Goal: Check status: Check status

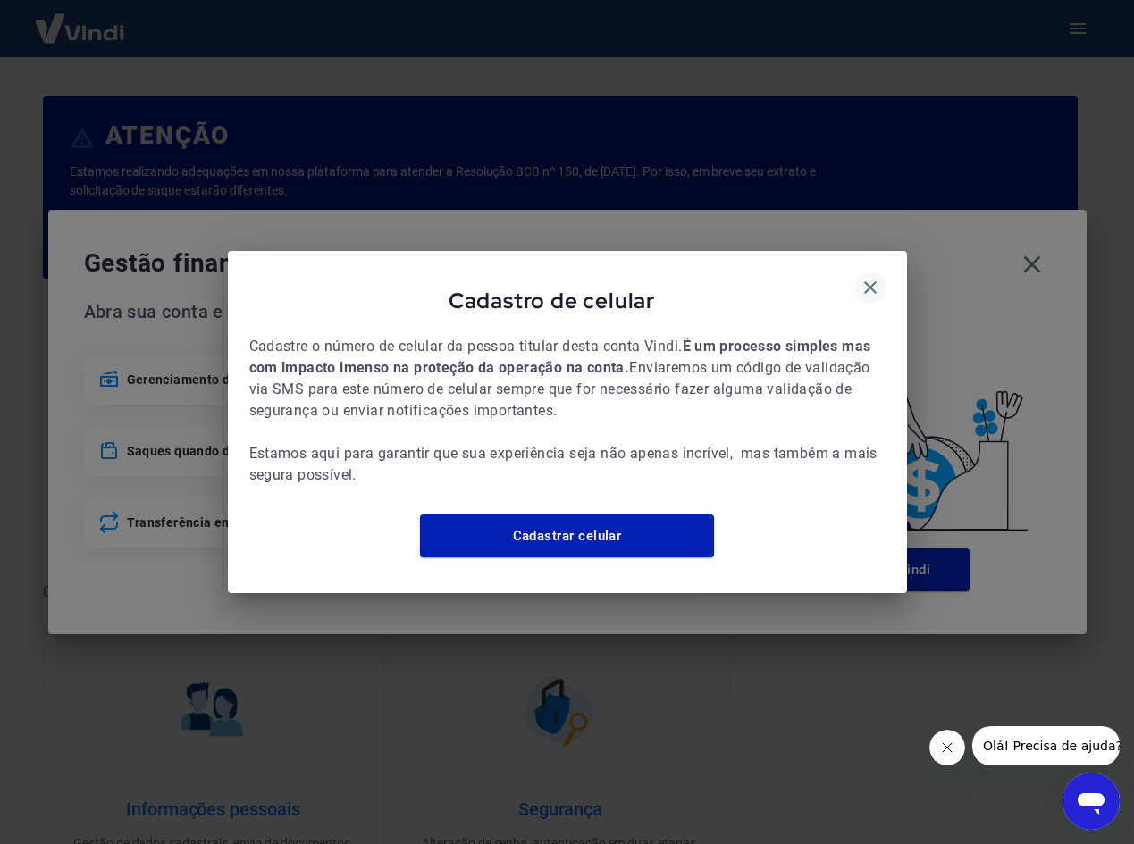
click at [867, 277] on icon "button" at bounding box center [869, 287] width 21 height 21
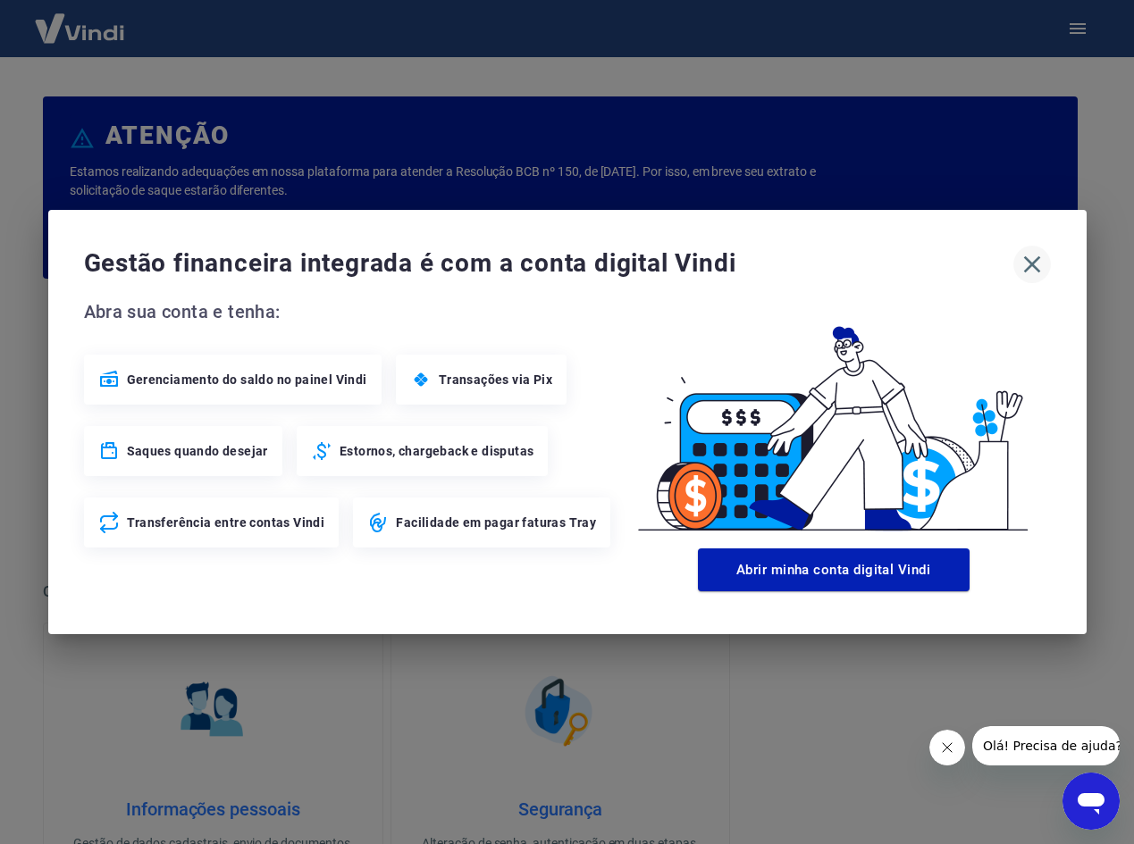
click at [1036, 267] on icon "button" at bounding box center [1031, 264] width 29 height 29
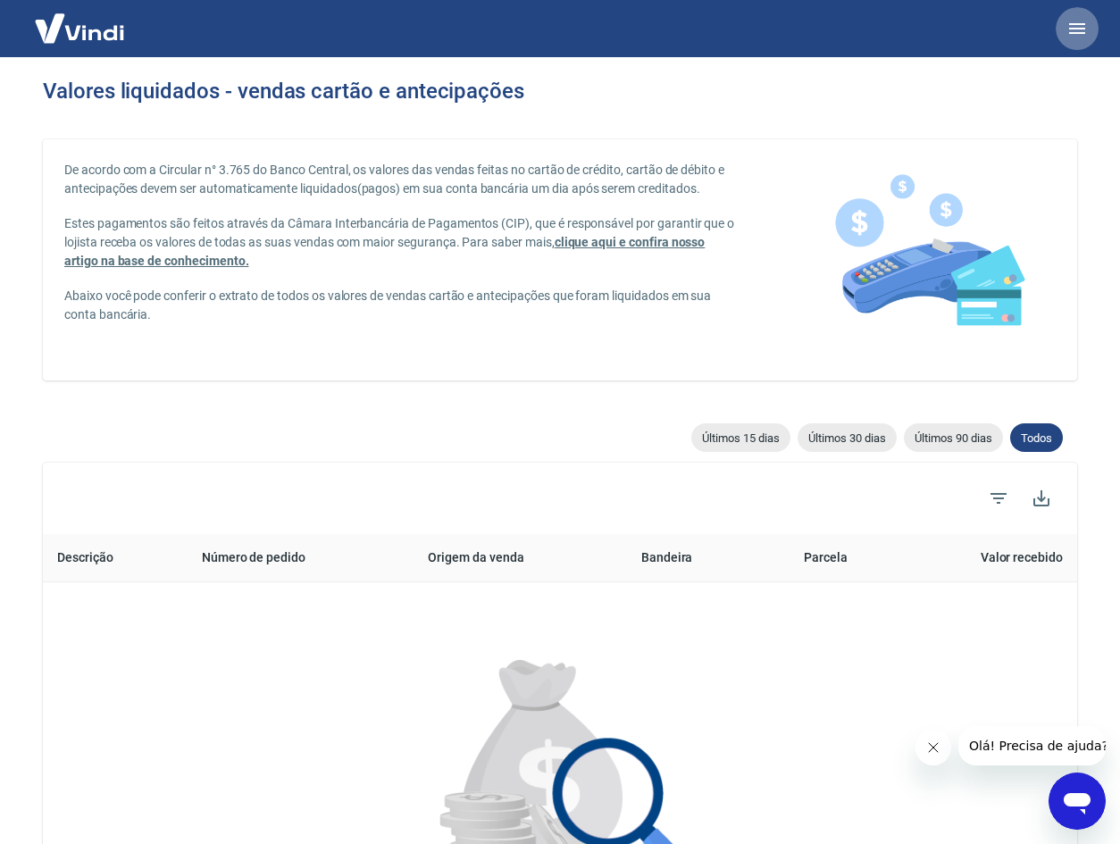
click at [1074, 38] on icon "button" at bounding box center [1077, 28] width 21 height 21
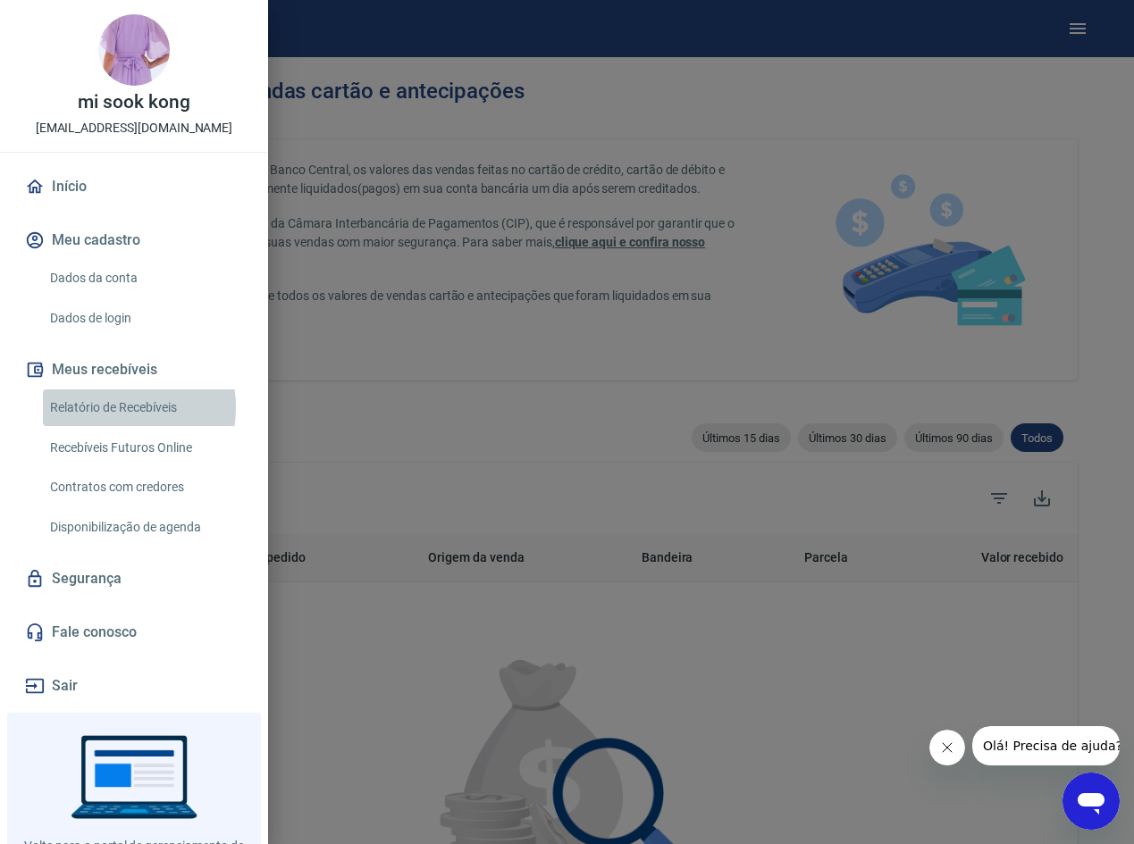
click at [111, 407] on link "Relatório de Recebíveis" at bounding box center [145, 407] width 204 height 37
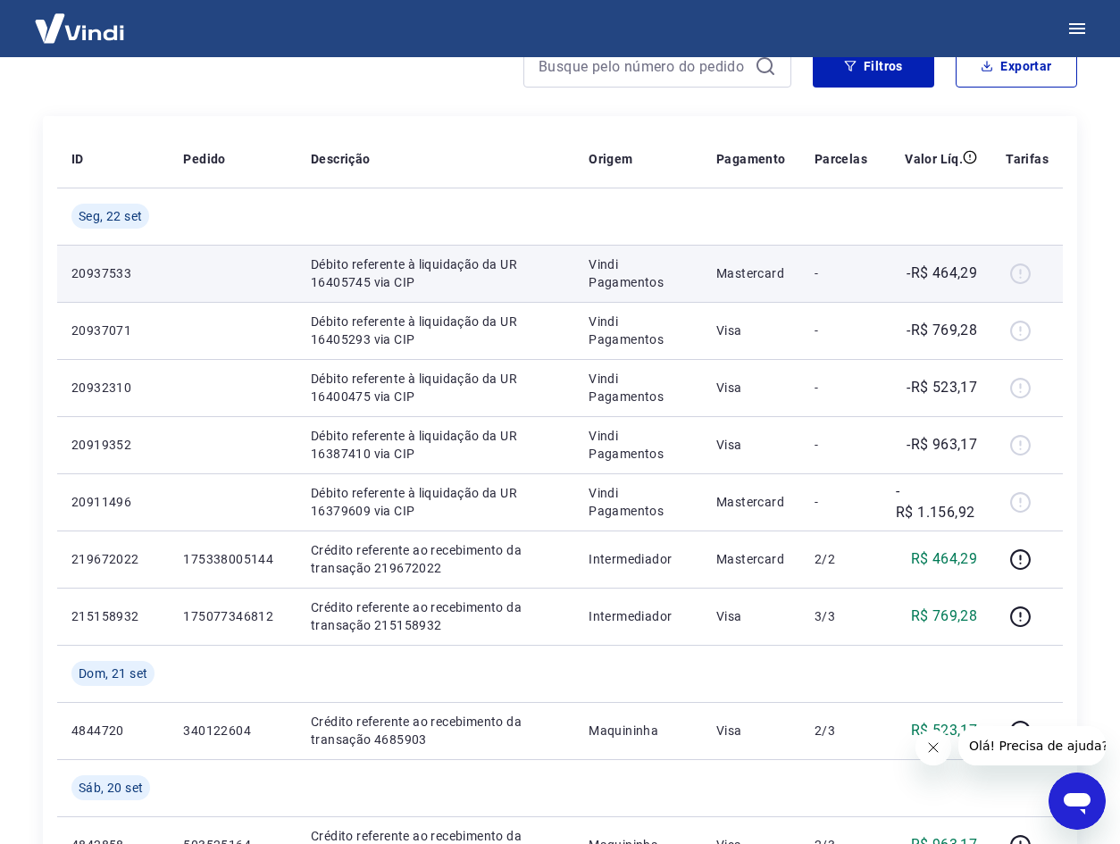
scroll to position [179, 0]
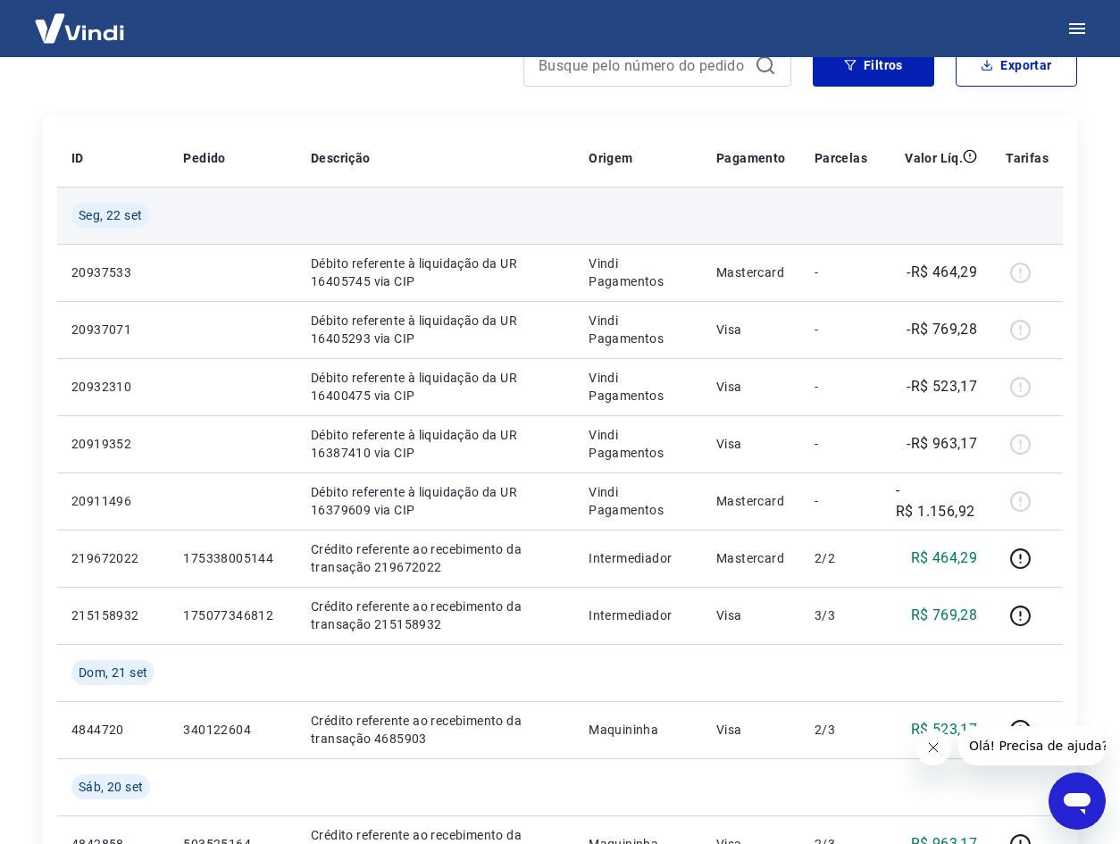
click at [566, 190] on td at bounding box center [436, 215] width 278 height 57
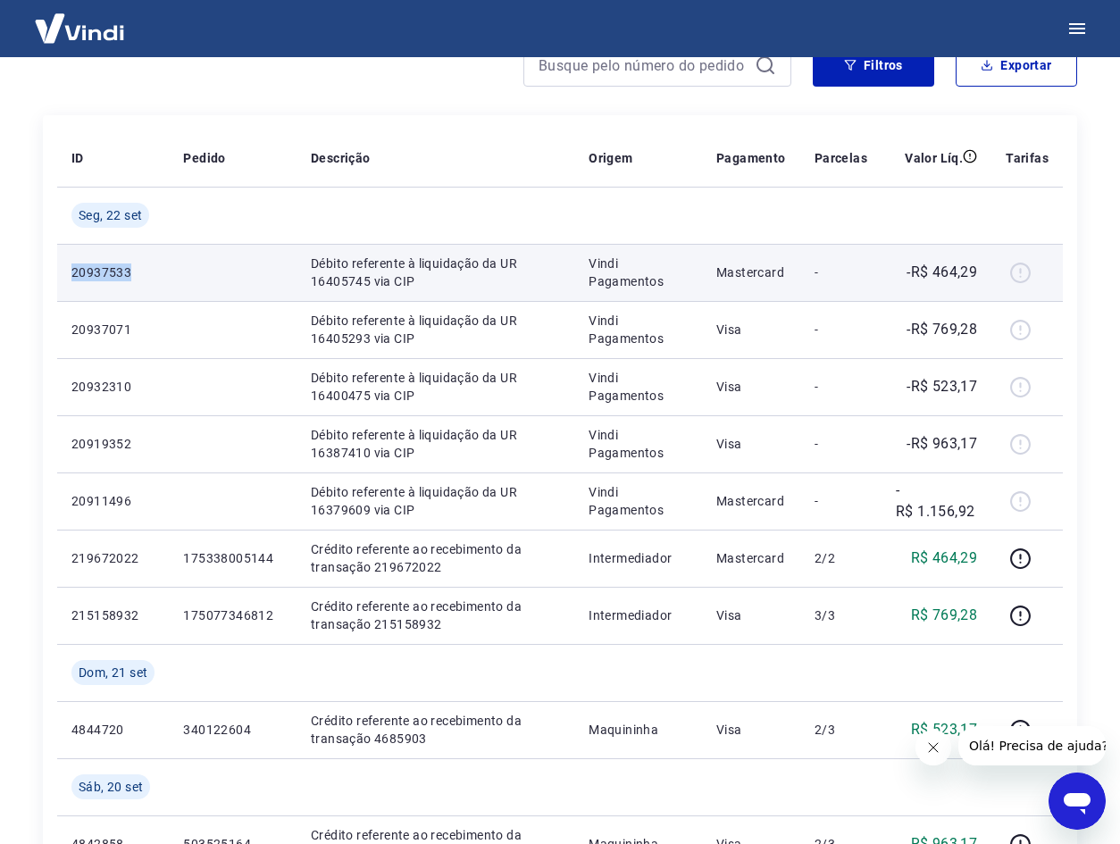
drag, startPoint x: 142, startPoint y: 272, endPoint x: 67, endPoint y: 271, distance: 75.1
click at [67, 271] on td "20937533" at bounding box center [113, 272] width 112 height 57
copy p "20937533"
drag, startPoint x: 370, startPoint y: 281, endPoint x: 306, endPoint y: 281, distance: 63.4
click at [306, 281] on td "Débito referente à liquidação da UR 16405745 via CIP" at bounding box center [436, 272] width 278 height 57
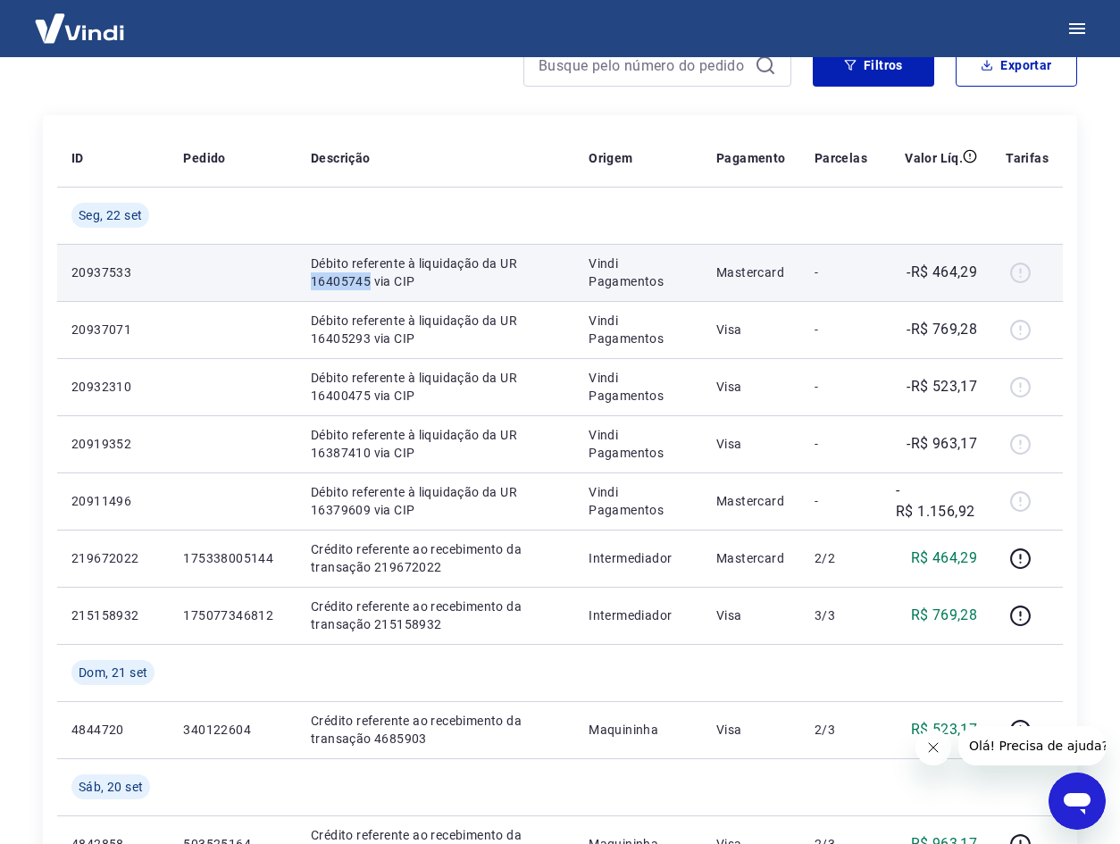
copy p "16405745"
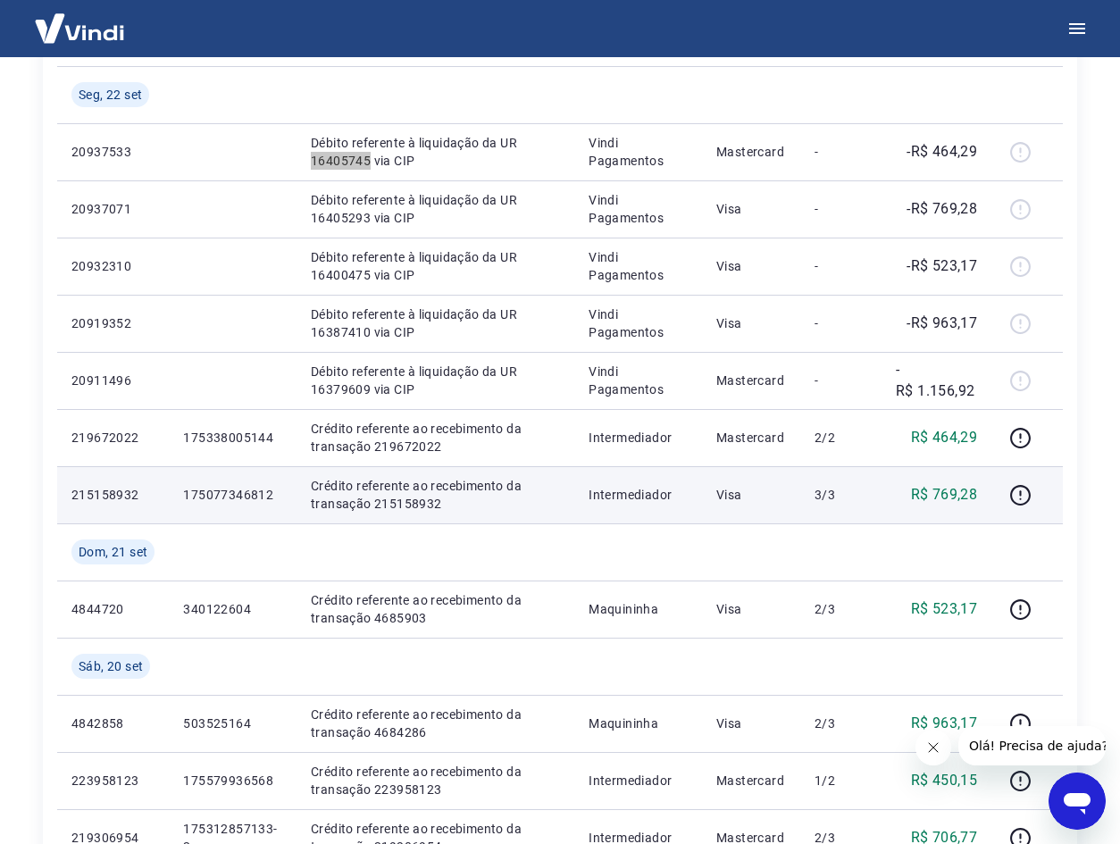
scroll to position [268, 0]
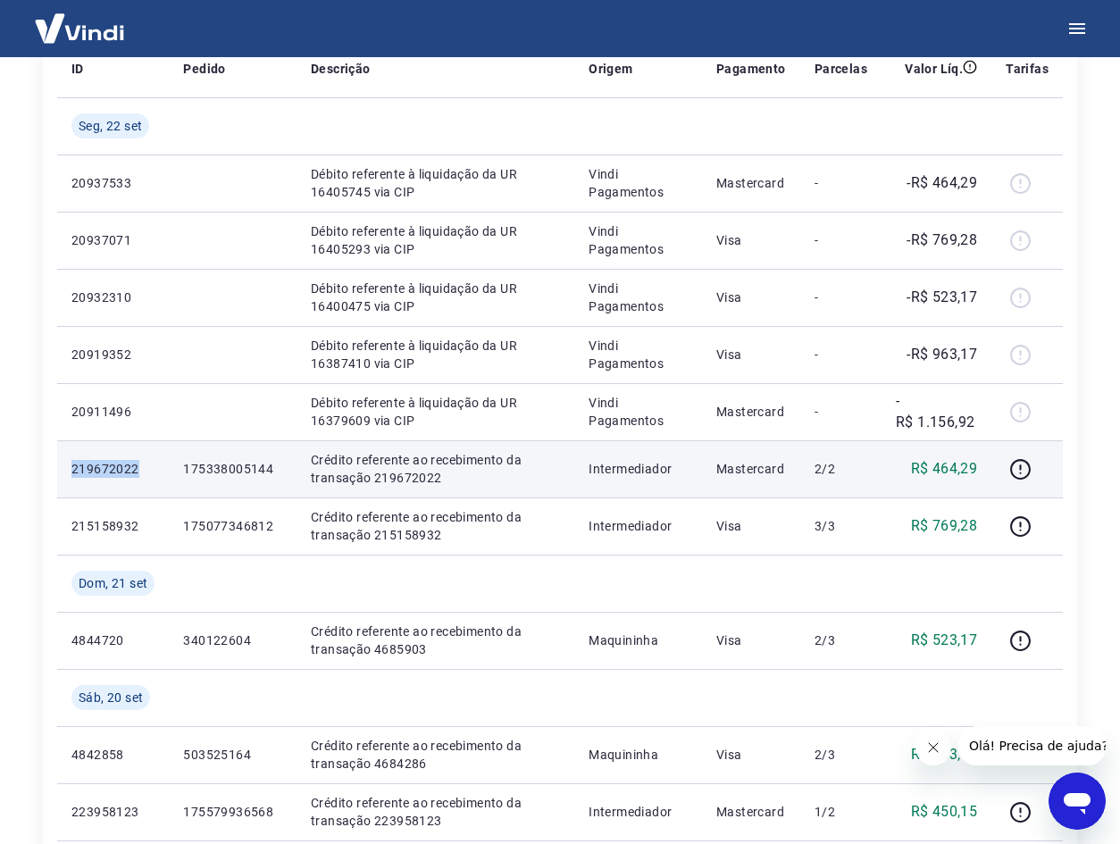
drag, startPoint x: 142, startPoint y: 467, endPoint x: 66, endPoint y: 467, distance: 75.9
click at [66, 467] on td "219672022" at bounding box center [113, 468] width 112 height 57
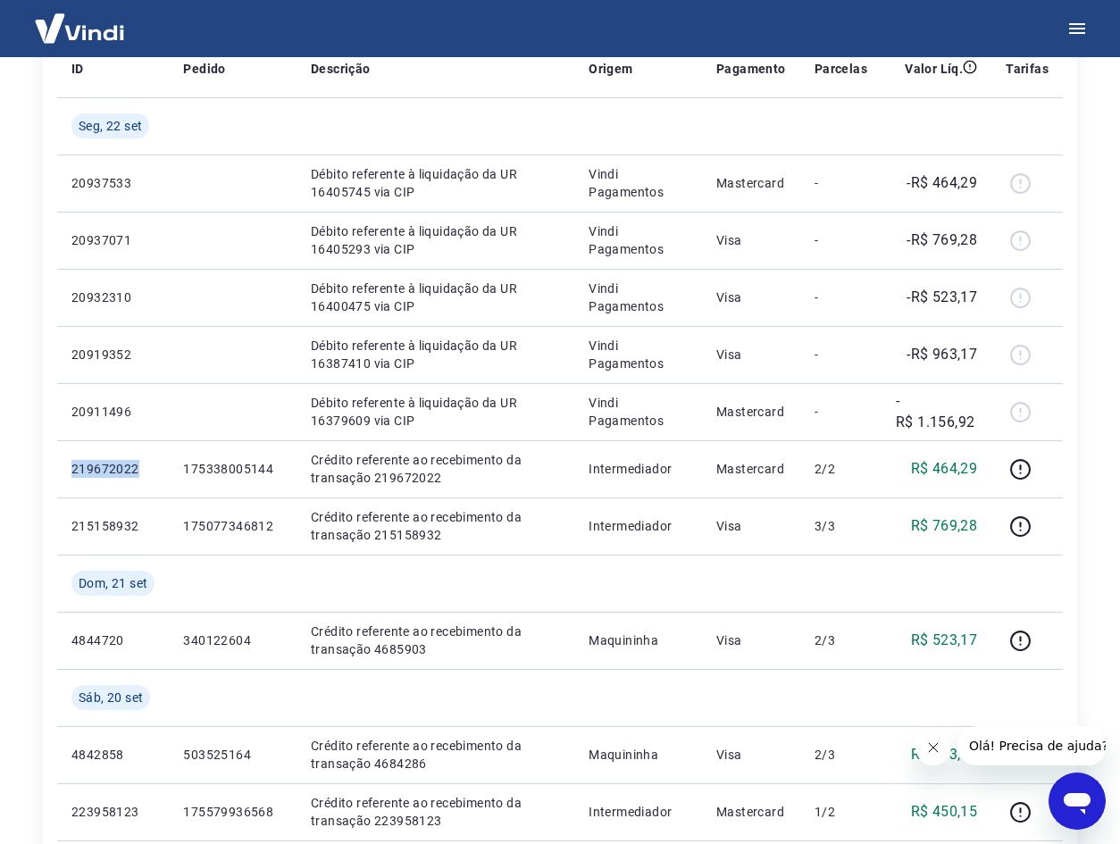
copy p "219672022"
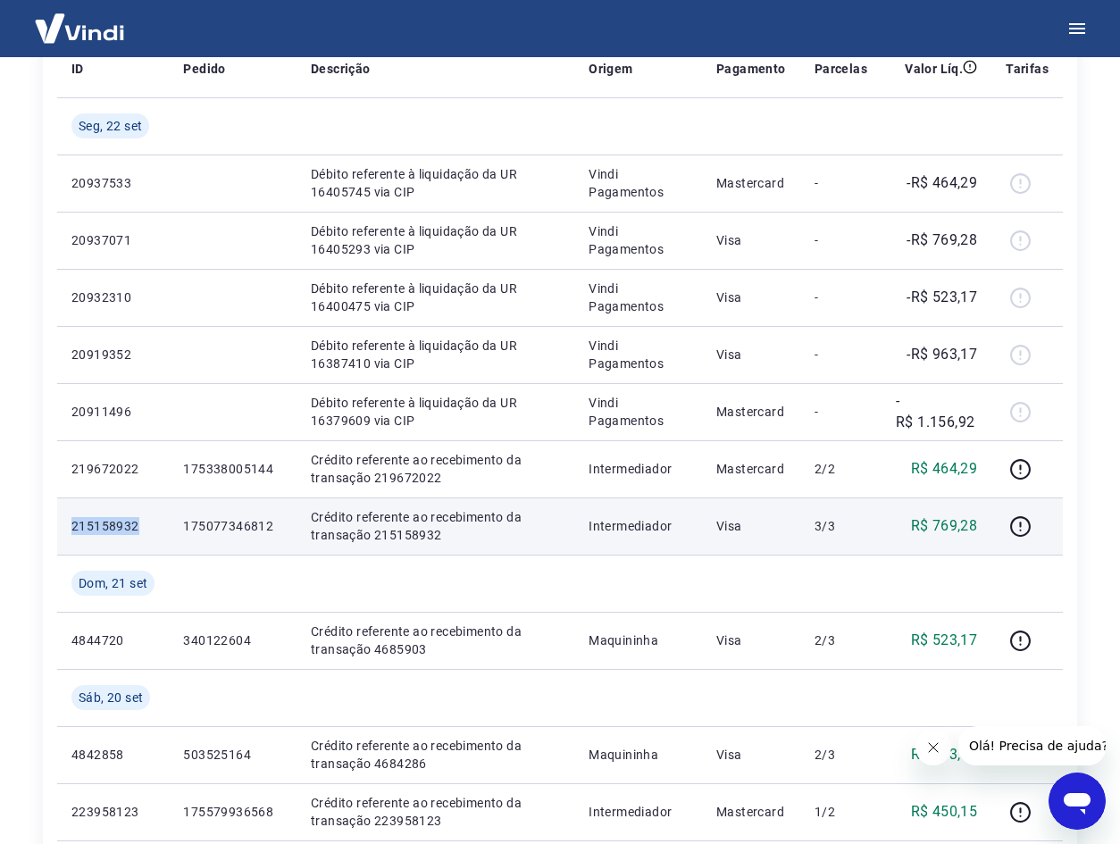
drag, startPoint x: 141, startPoint y: 530, endPoint x: 72, endPoint y: 530, distance: 68.8
click at [72, 530] on p "215158932" at bounding box center [112, 526] width 83 height 18
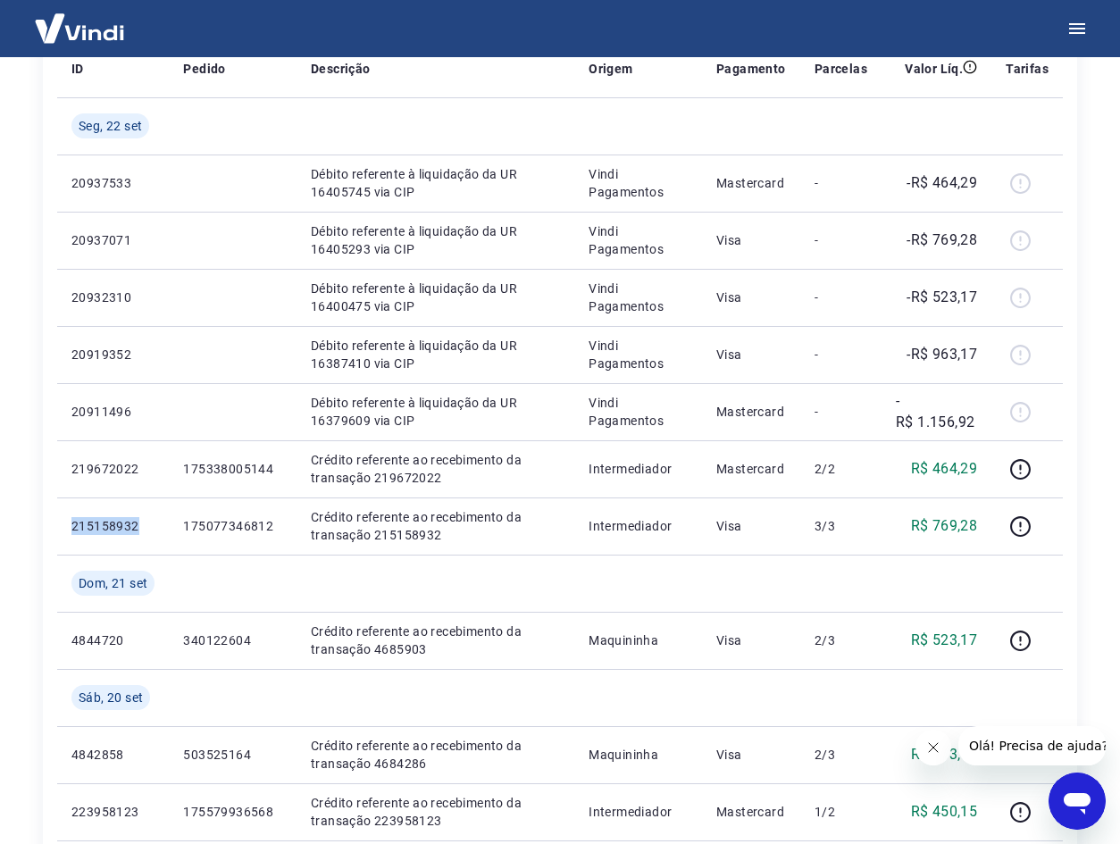
copy p "215158932"
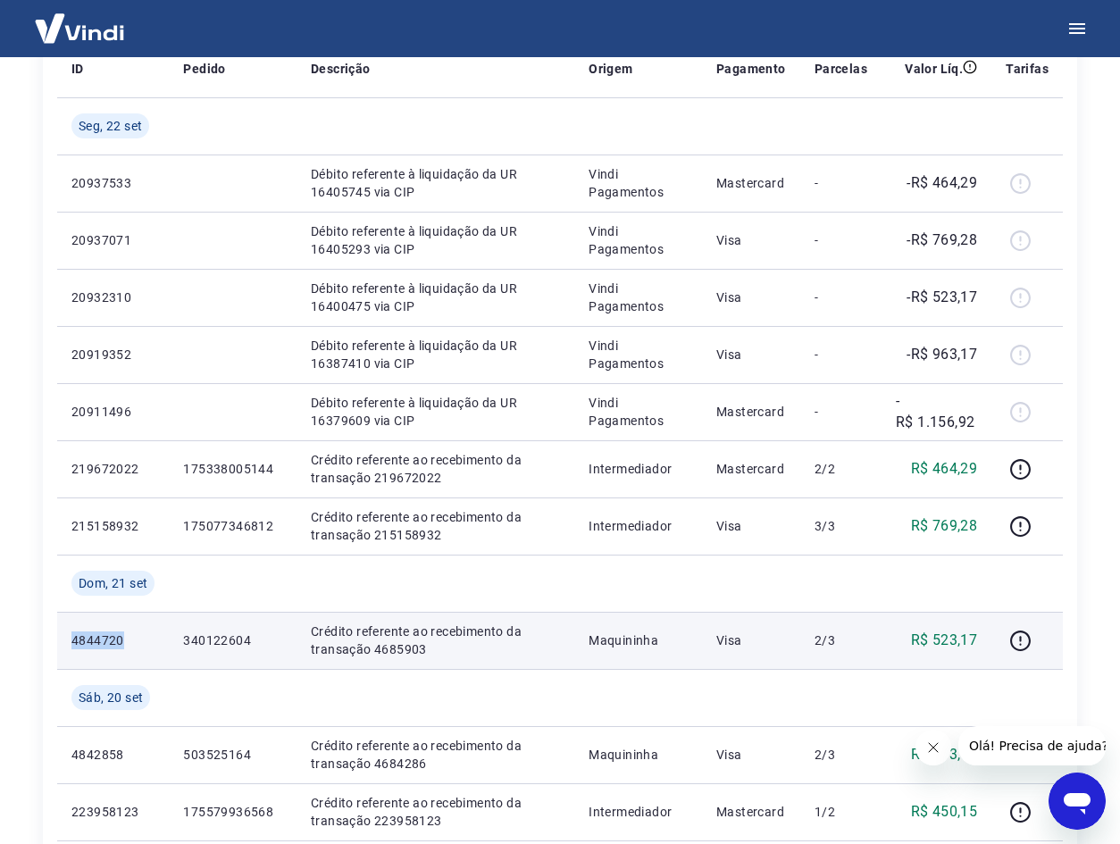
drag, startPoint x: 131, startPoint y: 642, endPoint x: 72, endPoint y: 642, distance: 59.0
click at [72, 642] on p "4844720" at bounding box center [112, 641] width 83 height 18
copy p "4844720"
drag, startPoint x: 264, startPoint y: 640, endPoint x: 185, endPoint y: 643, distance: 78.7
click at [185, 643] on p "340122604" at bounding box center [232, 641] width 99 height 18
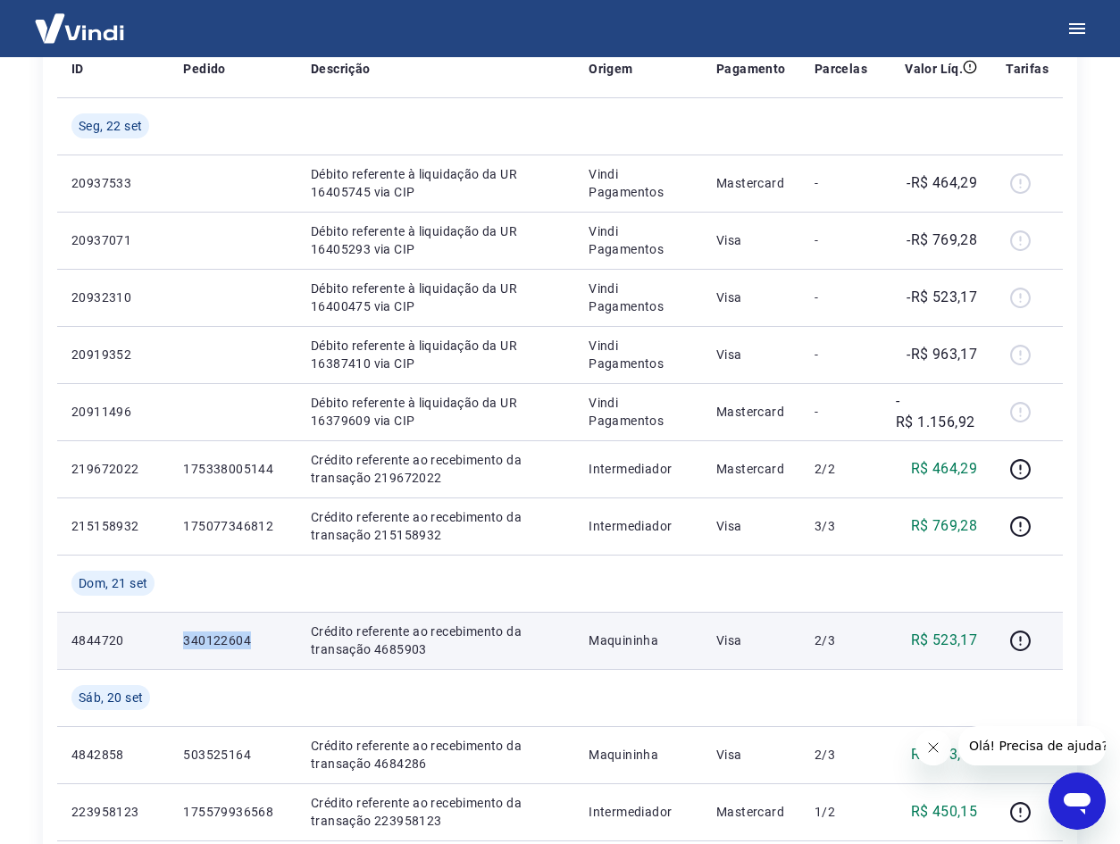
copy p "340122604"
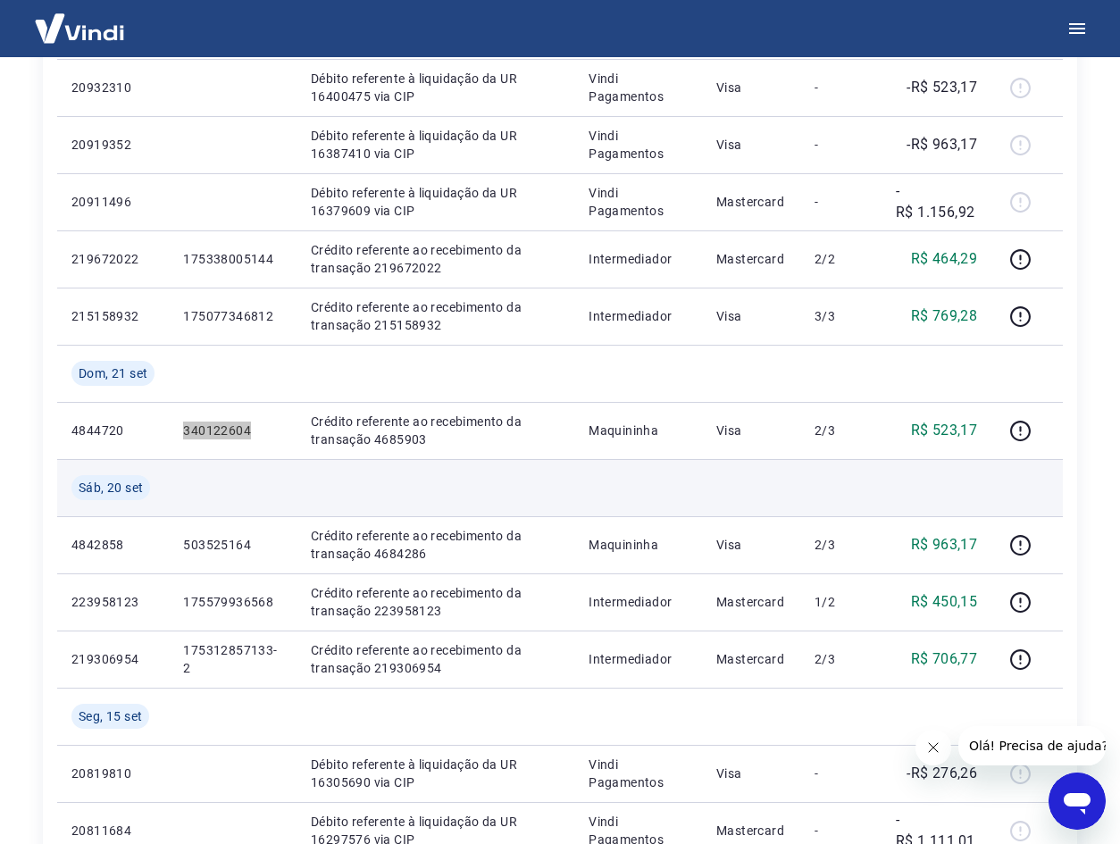
scroll to position [447, 0]
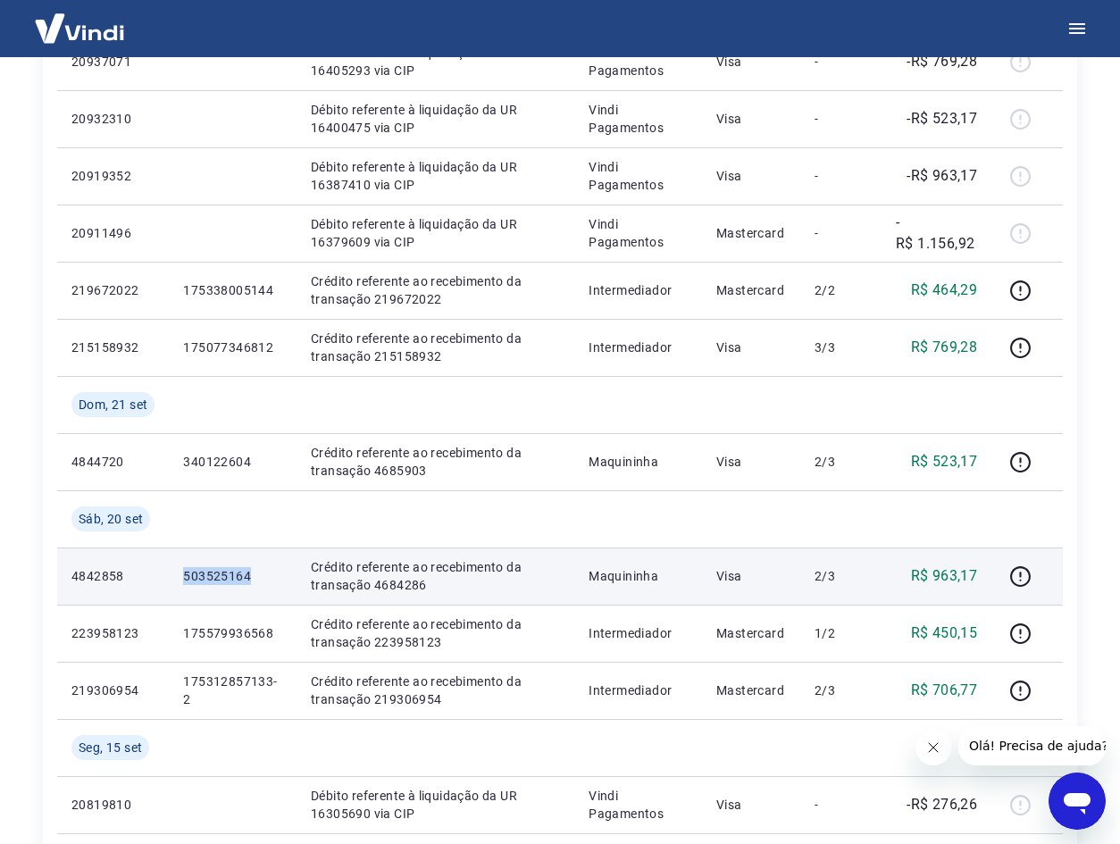
drag, startPoint x: 262, startPoint y: 575, endPoint x: 175, endPoint y: 578, distance: 86.7
click at [175, 578] on td "503525164" at bounding box center [233, 576] width 128 height 57
copy p "503525164"
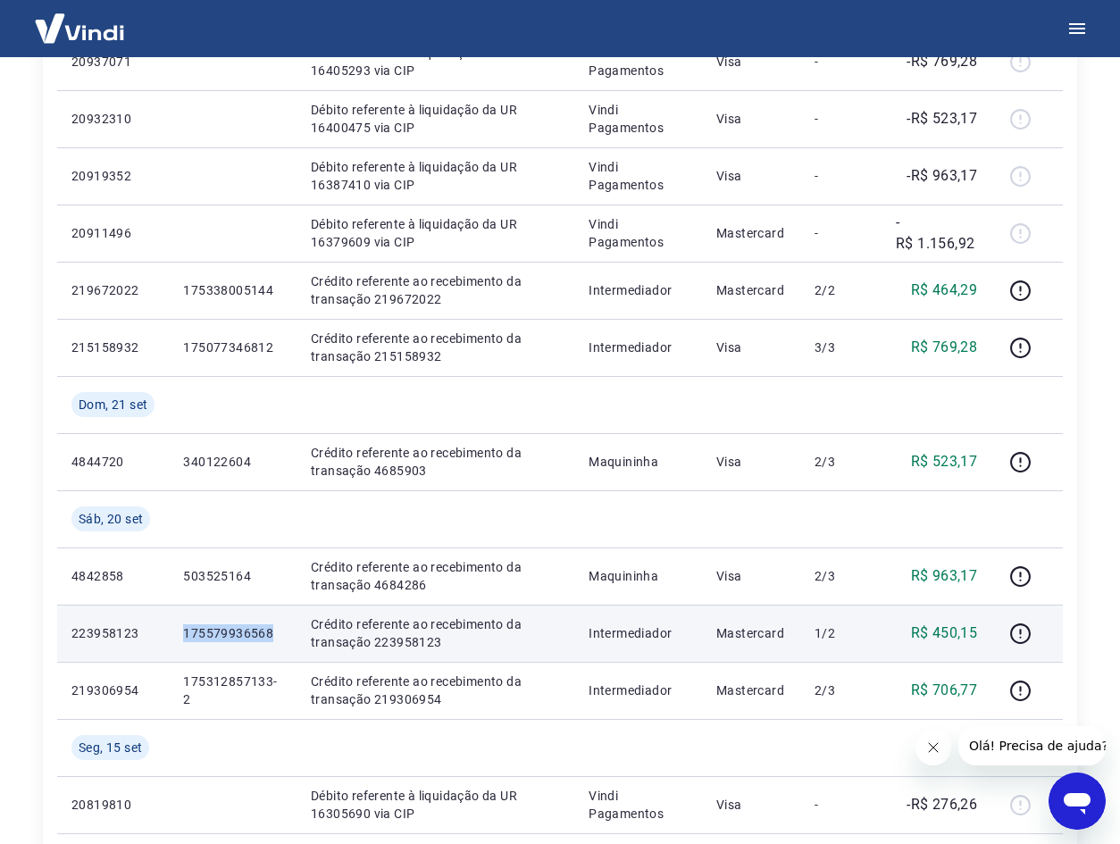
drag, startPoint x: 277, startPoint y: 632, endPoint x: 147, endPoint y: 632, distance: 130.4
click at [147, 632] on tr "223958123 175579936568 Crédito referente ao recebimento da transação 223958123 …" at bounding box center [560, 633] width 1006 height 57
copy tr "175579936568"
